Goal: Book appointment/travel/reservation

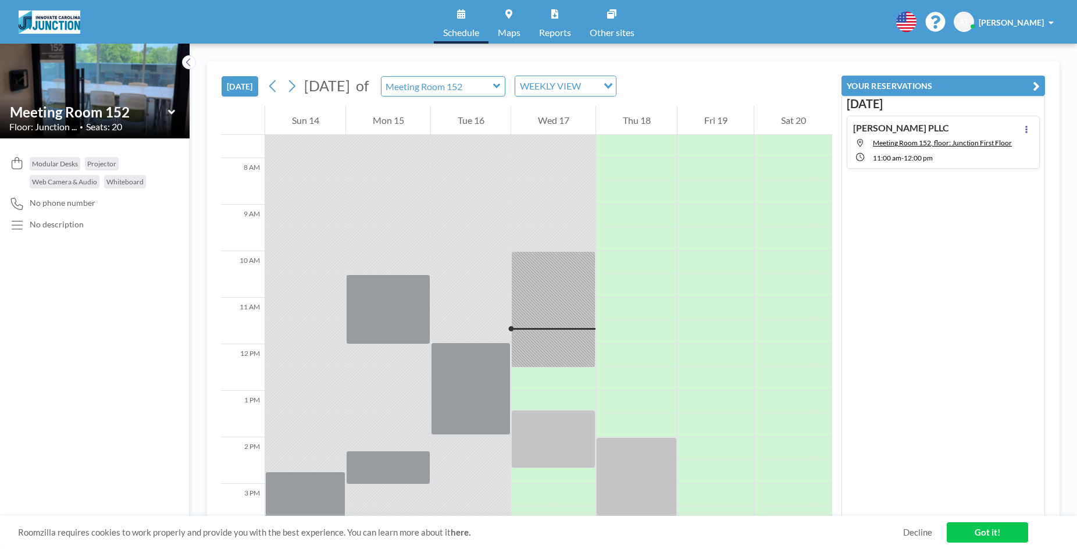
scroll to position [512, 0]
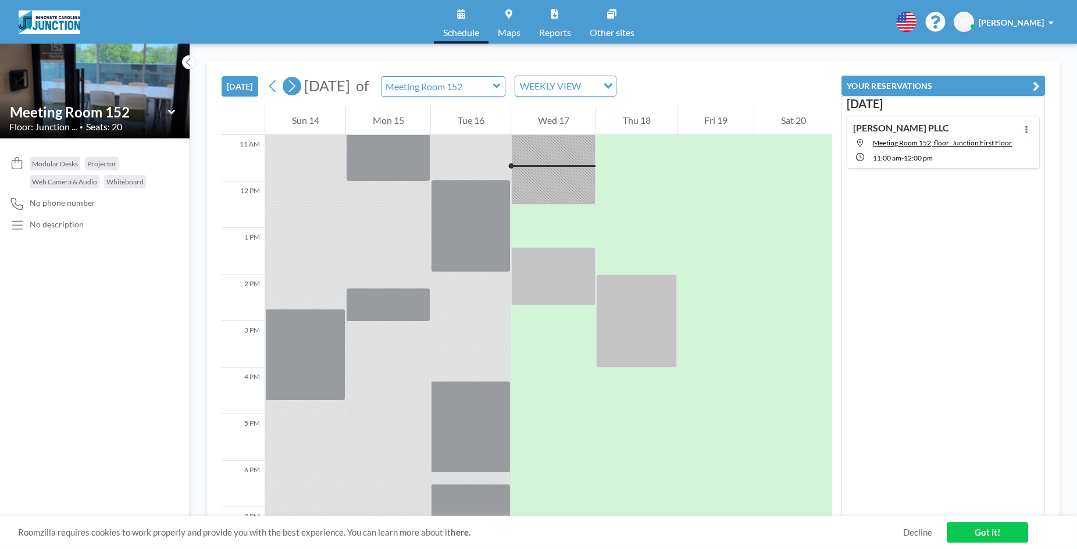
click at [297, 90] on icon at bounding box center [291, 85] width 11 height 17
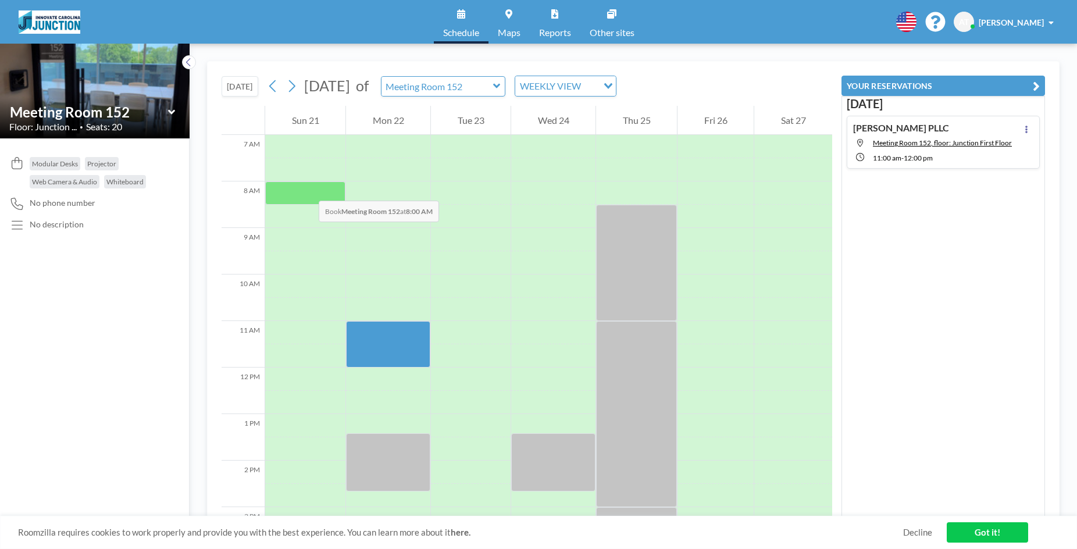
scroll to position [349, 0]
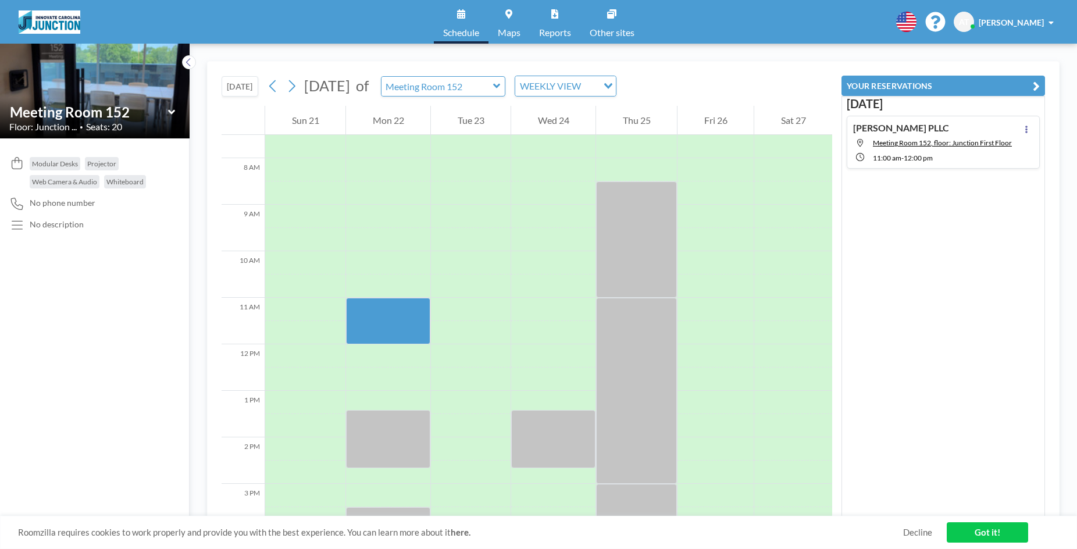
click at [174, 109] on icon at bounding box center [172, 112] width 8 height 12
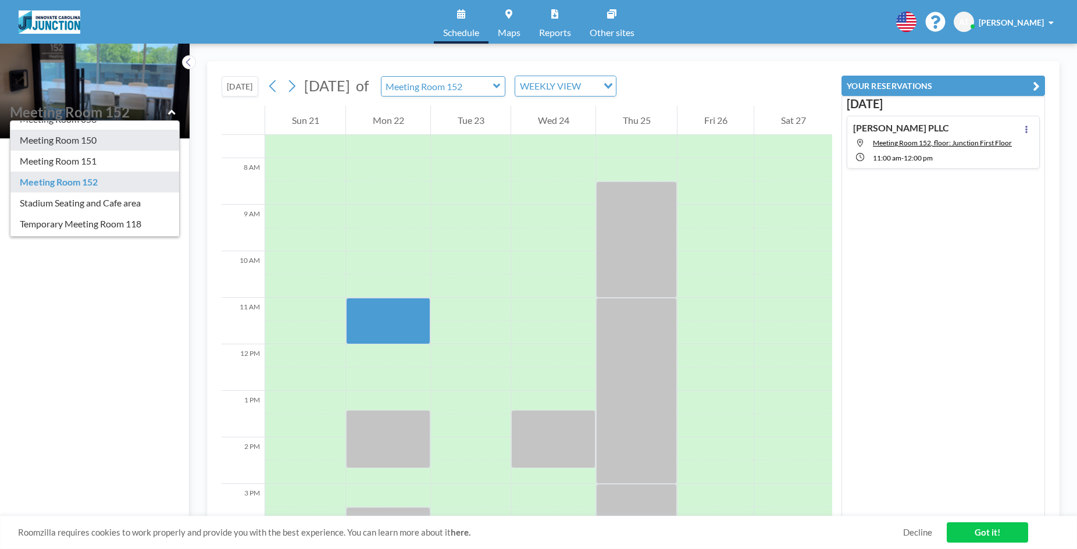
scroll to position [116, 0]
type input "Meeting Room 151"
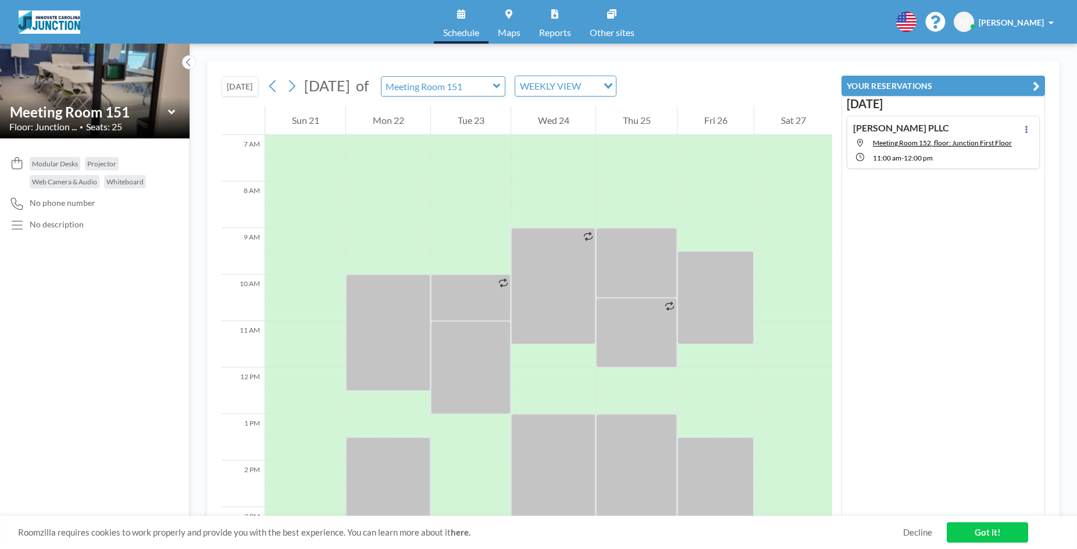
scroll to position [349, 0]
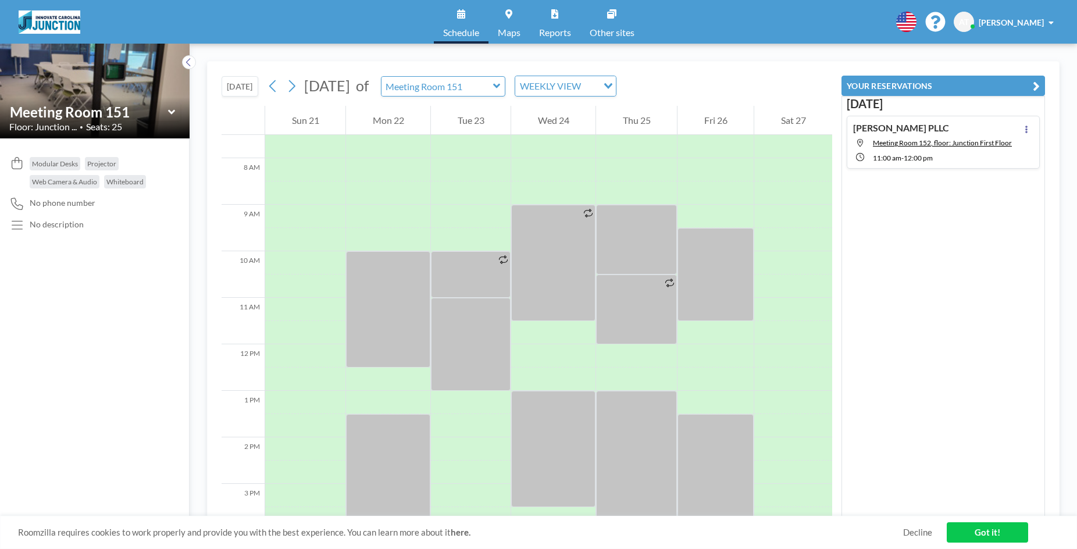
click at [170, 110] on icon at bounding box center [172, 112] width 8 height 12
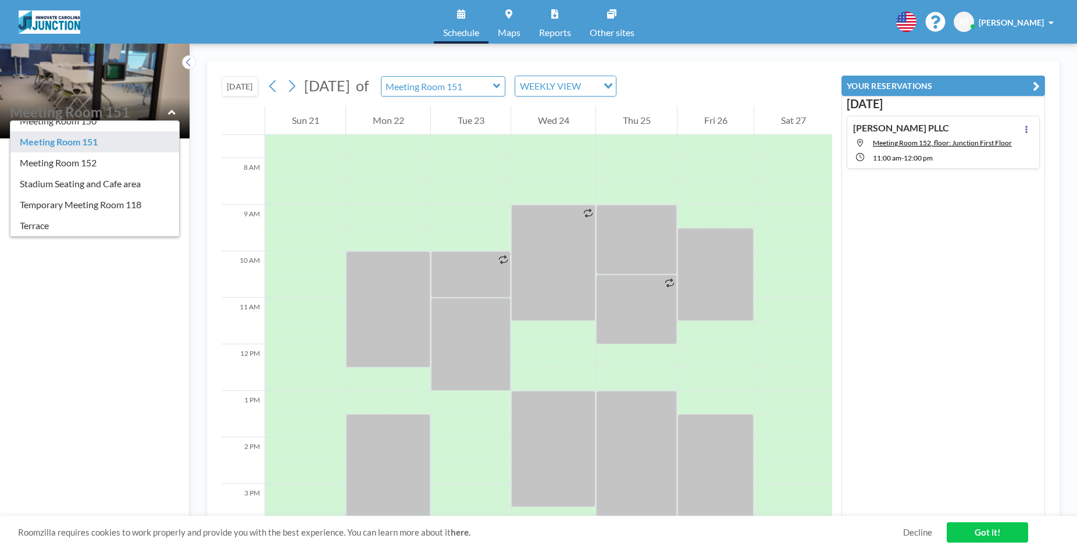
scroll to position [116, 0]
type input "Temporary Meeting Room 118"
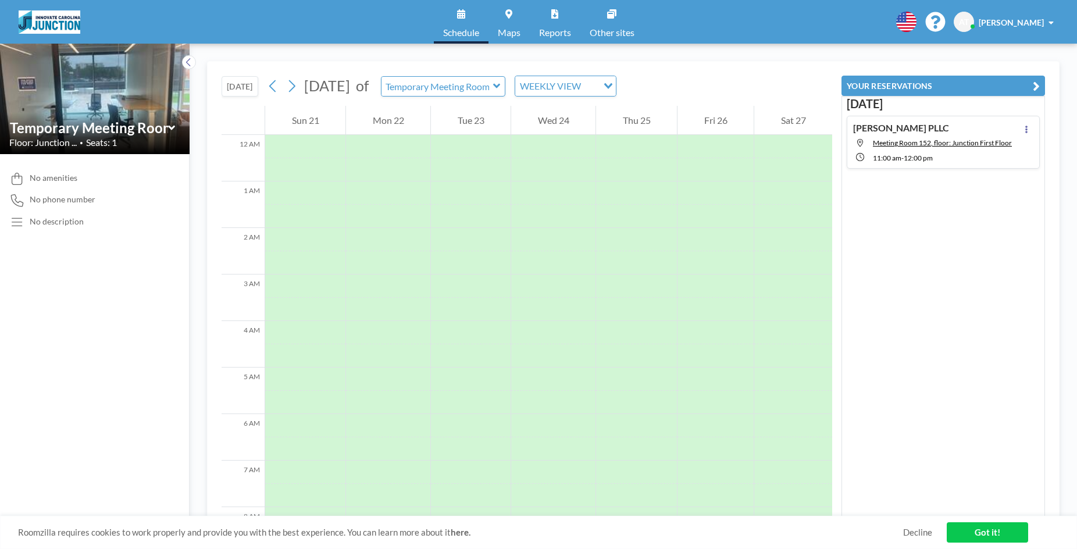
scroll to position [349, 0]
click at [101, 138] on span "Seats: 1" at bounding box center [101, 143] width 31 height 12
click at [99, 136] on div "Temporary Meeting Room 118" at bounding box center [94, 128] width 171 height 18
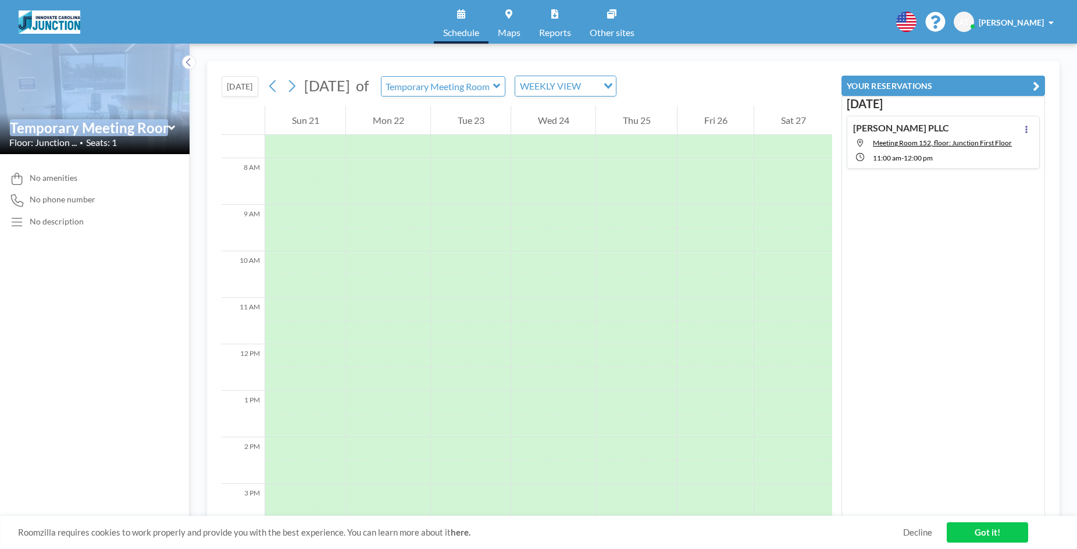
click at [99, 136] on div "Temporary Meeting Room 118" at bounding box center [94, 128] width 171 height 18
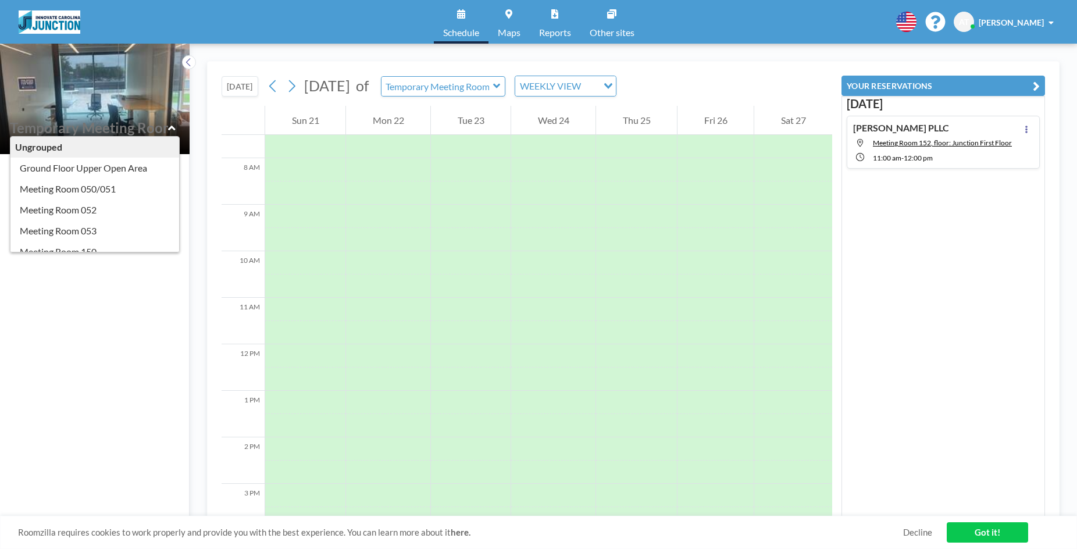
click at [109, 135] on input "text" at bounding box center [89, 127] width 158 height 17
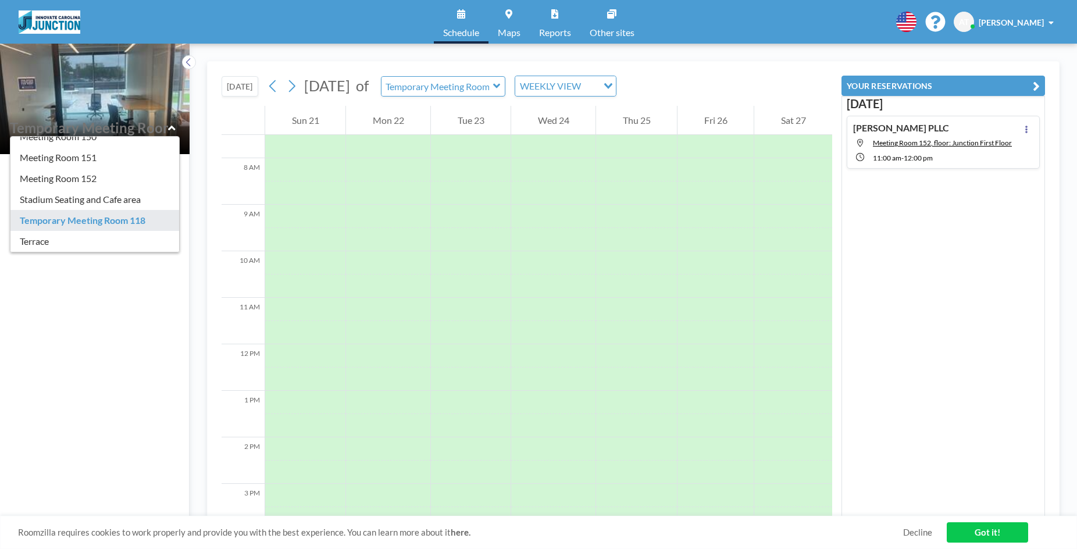
type input "Temporary Meeting Room 118"
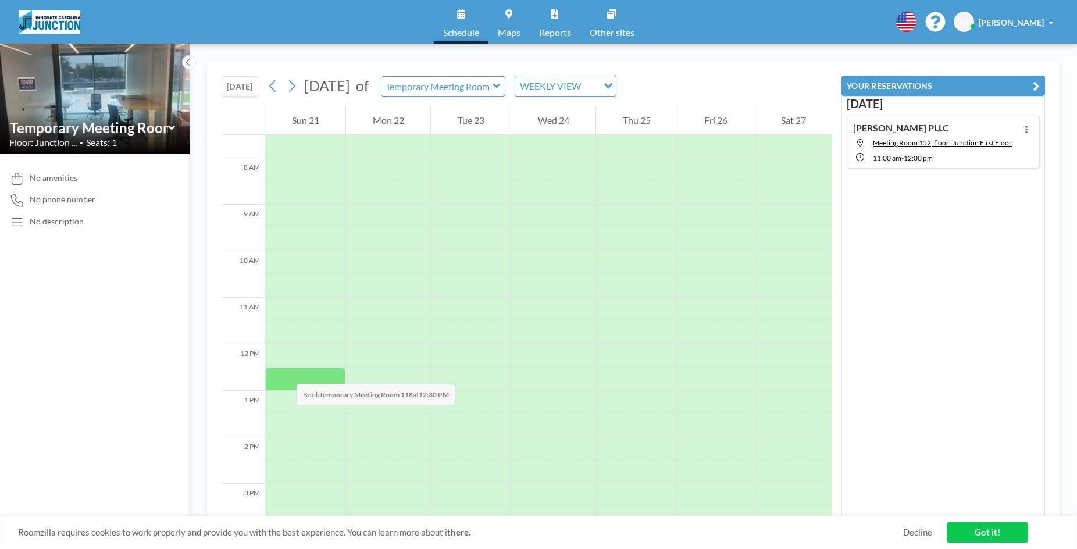
click at [285, 372] on div at bounding box center [305, 379] width 80 height 23
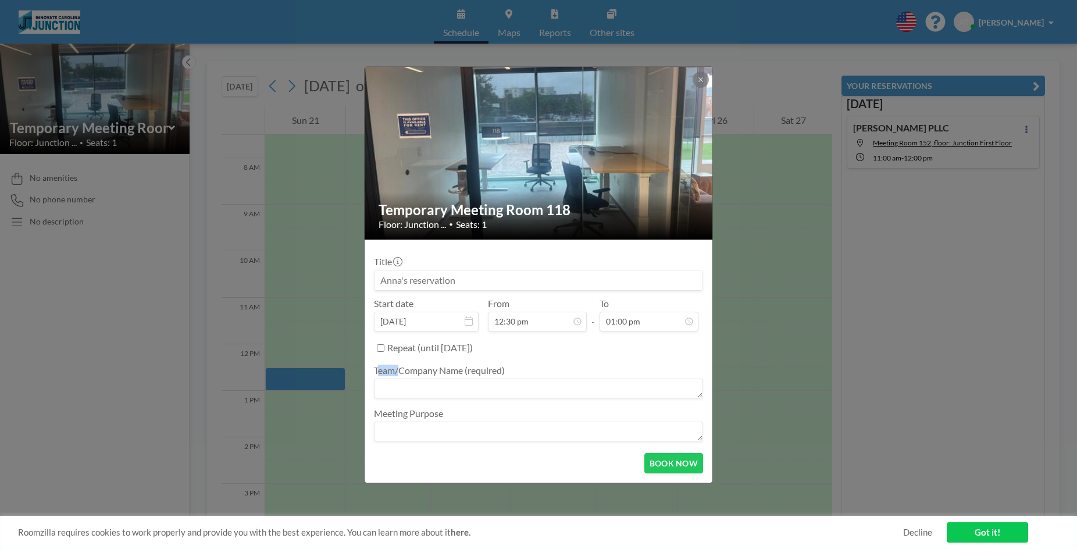
click at [285, 372] on div "Temporary Meeting Room 118 Floor: Junction ... • Seats: 1 Title Start date [DAT…" at bounding box center [538, 274] width 1077 height 549
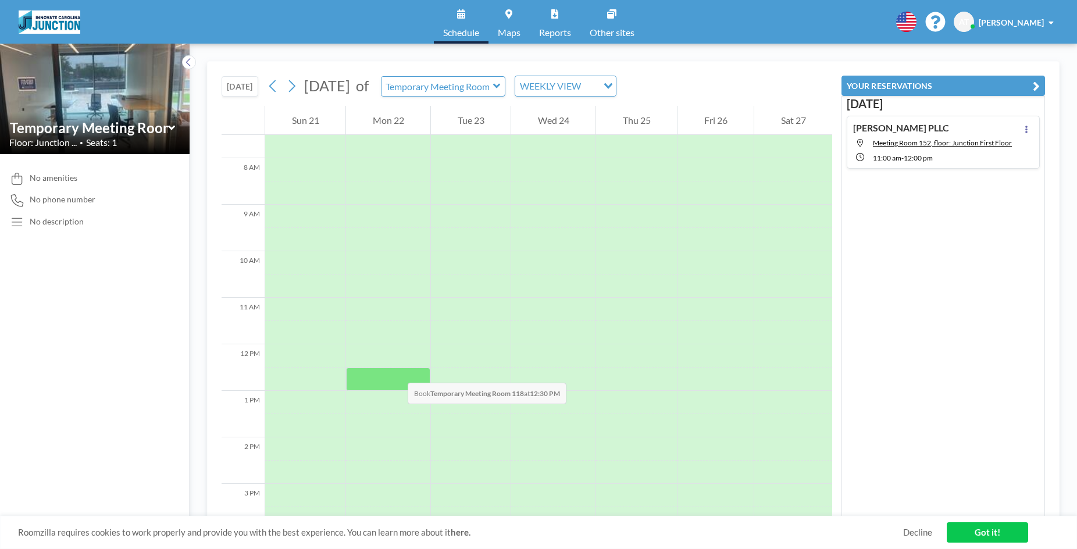
click at [396, 371] on div at bounding box center [388, 379] width 84 height 23
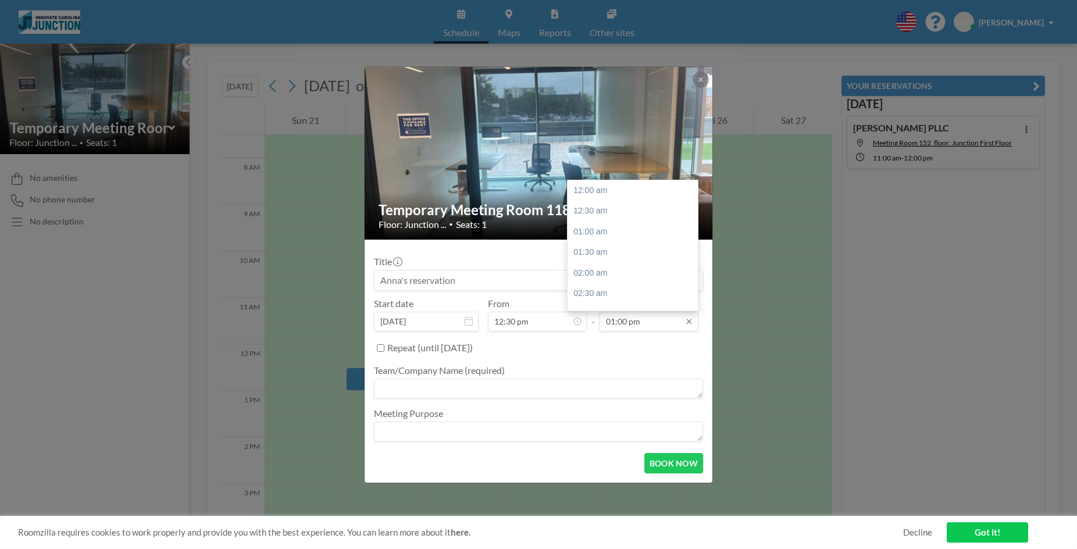
scroll to position [538, 0]
click at [676, 325] on input "01:00 pm" at bounding box center [649, 322] width 99 height 20
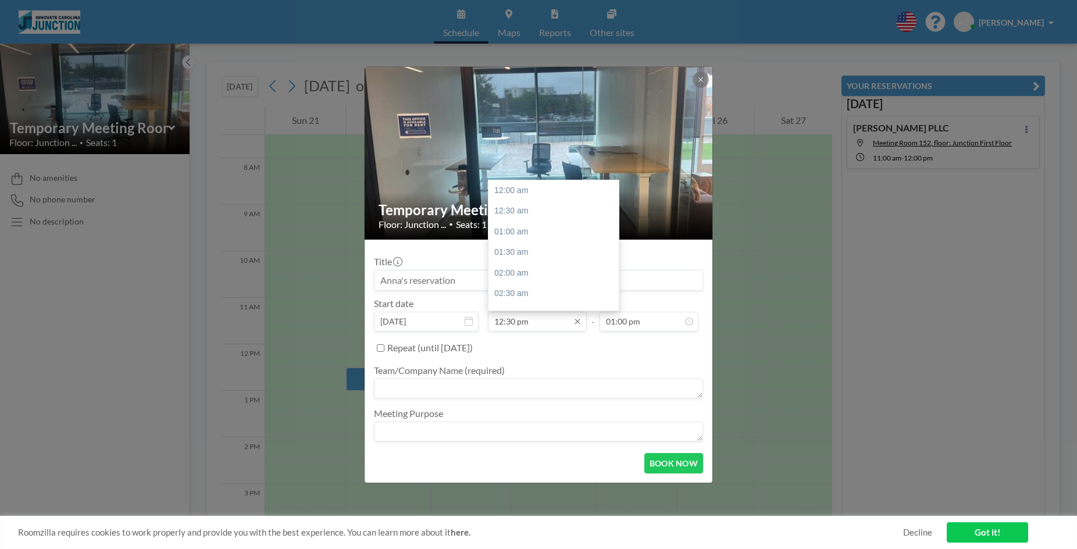
drag, startPoint x: 647, startPoint y: 320, endPoint x: 568, endPoint y: 320, distance: 78.5
click at [568, 320] on div "Start date [DATE] From 12:30 pm 12:00 am 12:30 am 01:00 am 01:30 am 02:00 am 02…" at bounding box center [538, 315] width 329 height 34
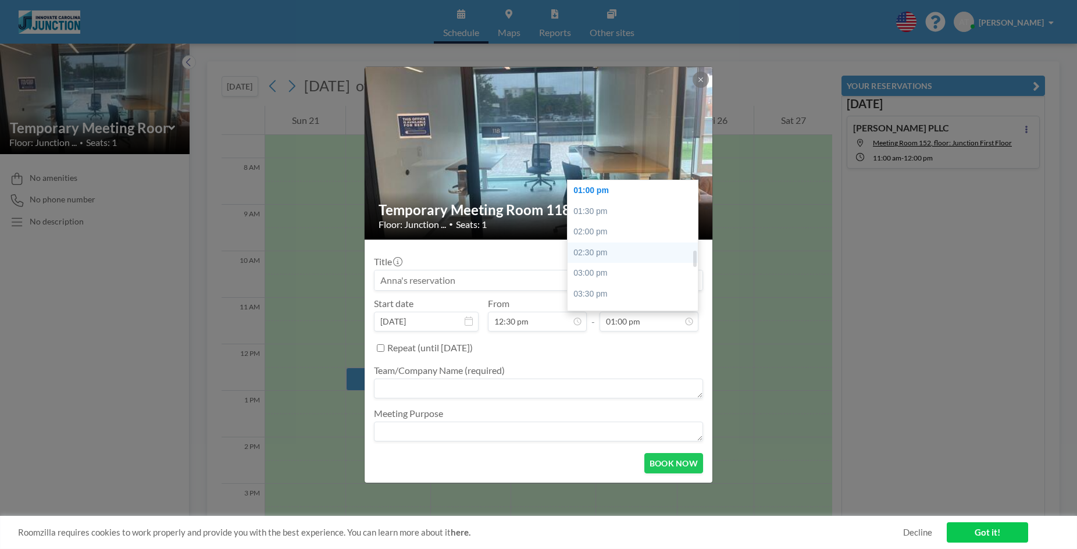
click at [615, 248] on div "02:30 pm" at bounding box center [636, 253] width 136 height 21
type input "02:30 pm"
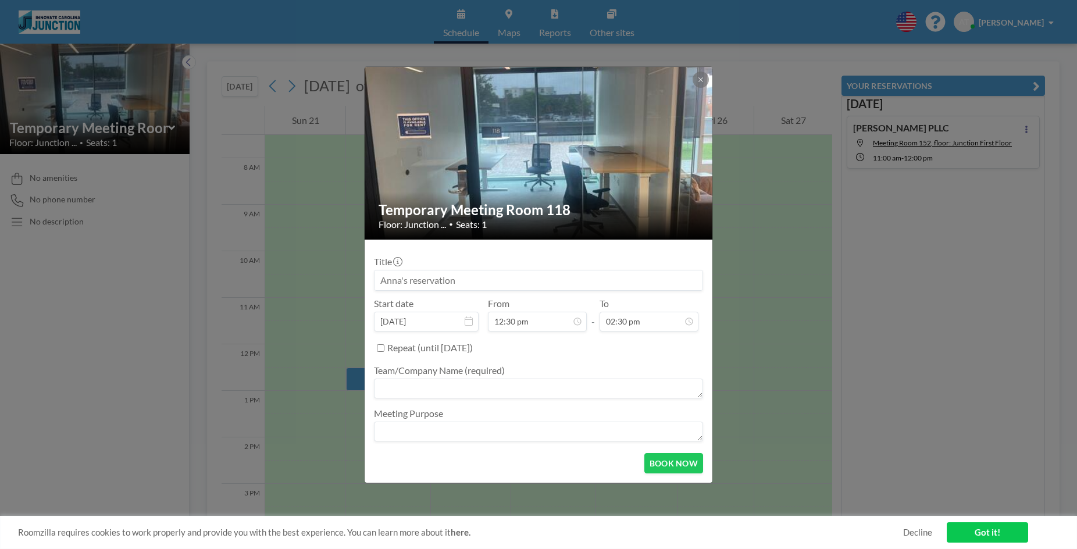
scroll to position [518, 0]
click at [608, 284] on input at bounding box center [539, 280] width 328 height 20
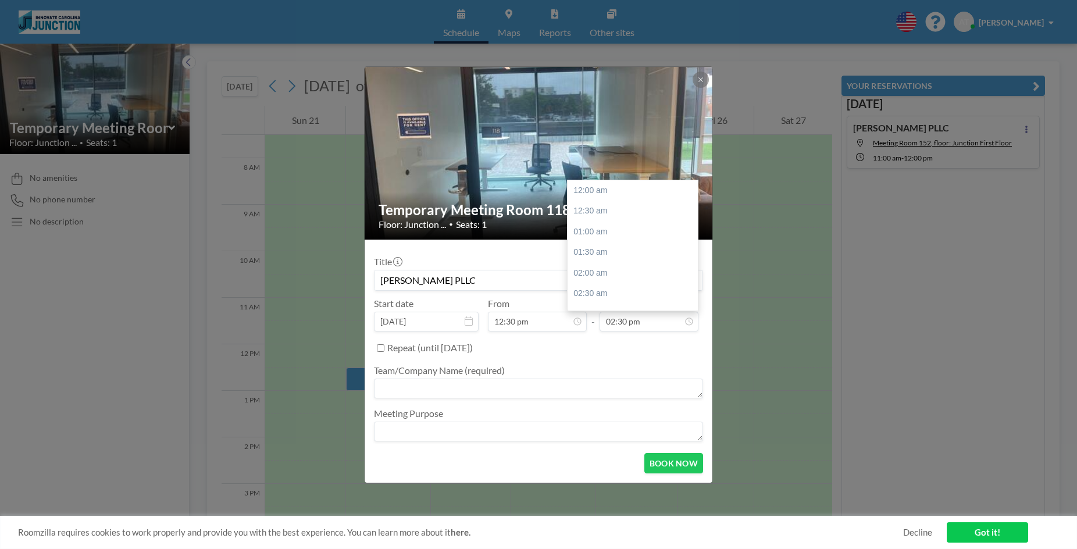
scroll to position [600, 0]
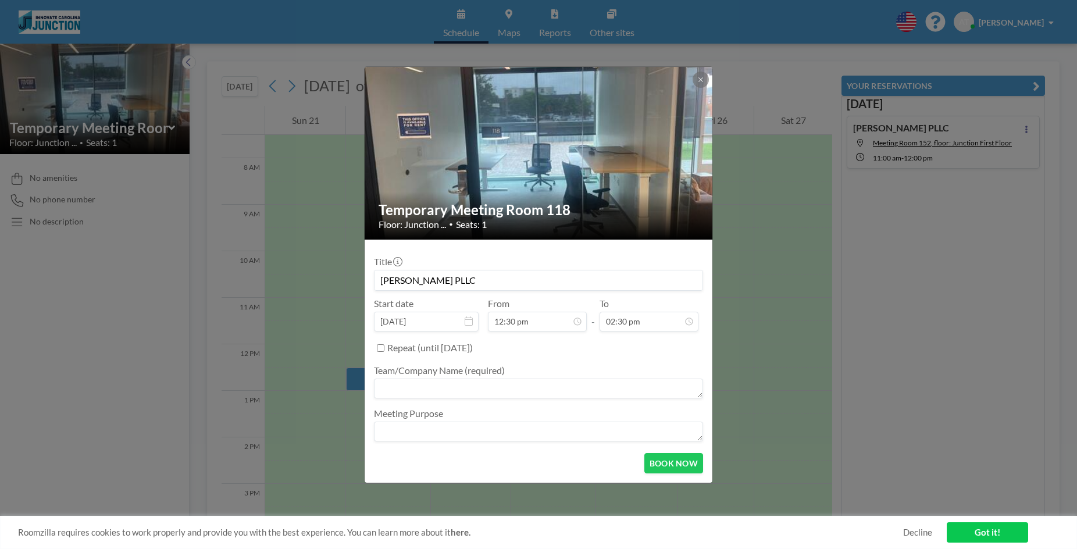
type input "[PERSON_NAME] PLLC"
click at [551, 388] on textarea at bounding box center [538, 389] width 329 height 20
type textarea "[PERSON_NAME] PLLC"
click at [662, 462] on button "BOOK NOW" at bounding box center [673, 463] width 59 height 20
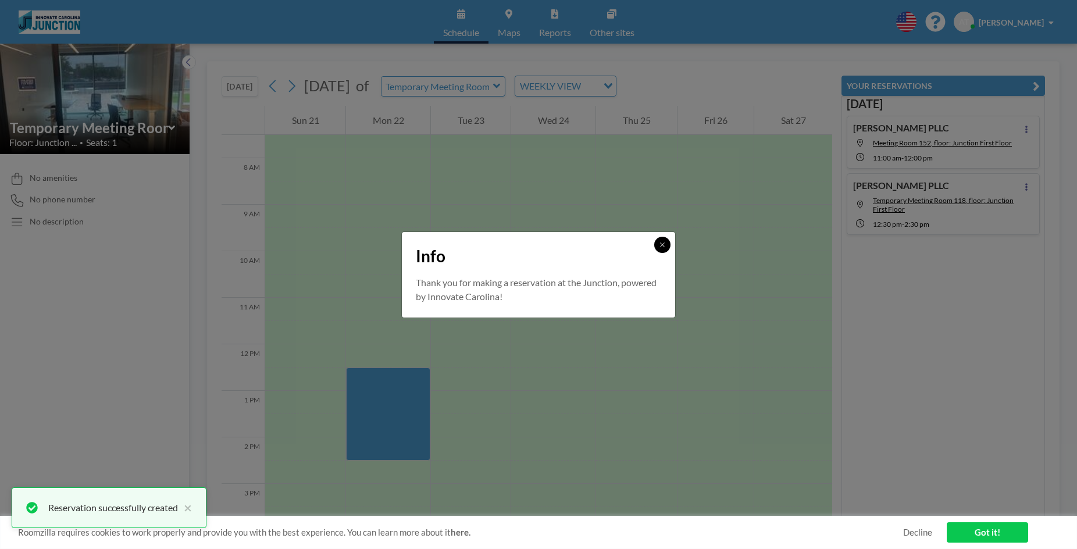
click at [668, 245] on button at bounding box center [662, 245] width 16 height 16
